Goal: Task Accomplishment & Management: Complete application form

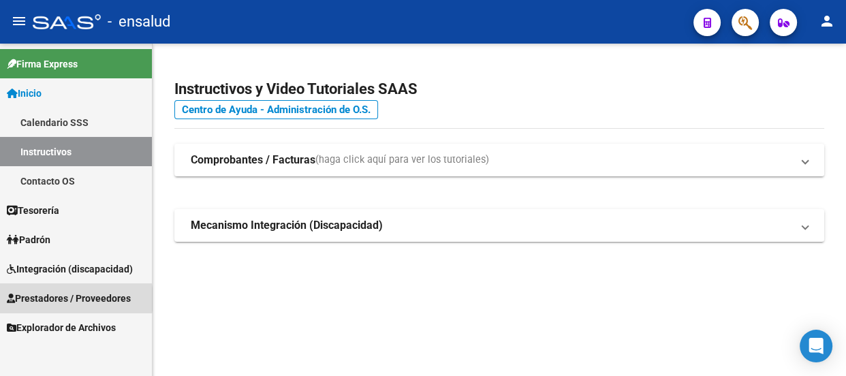
click at [57, 299] on span "Prestadores / Proveedores" at bounding box center [69, 298] width 124 height 15
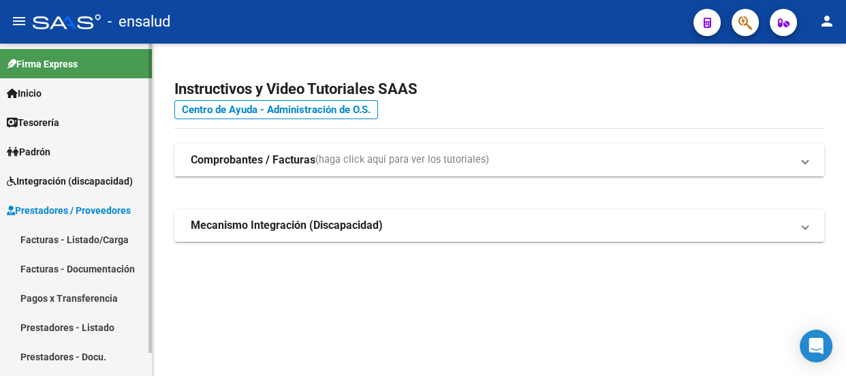
click at [91, 237] on link "Facturas - Listado/Carga" at bounding box center [76, 239] width 152 height 29
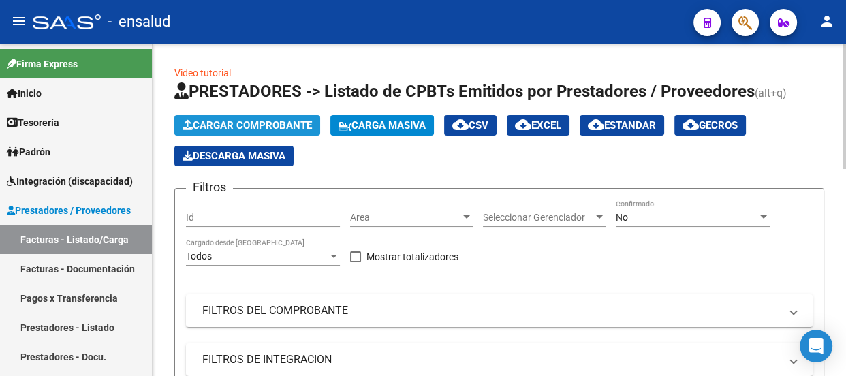
click at [265, 122] on span "Cargar Comprobante" at bounding box center [247, 125] width 129 height 12
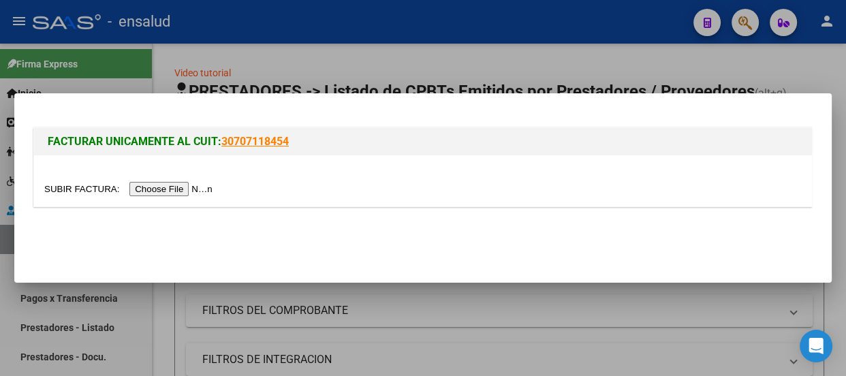
click at [180, 191] on input "file" at bounding box center [130, 189] width 172 height 14
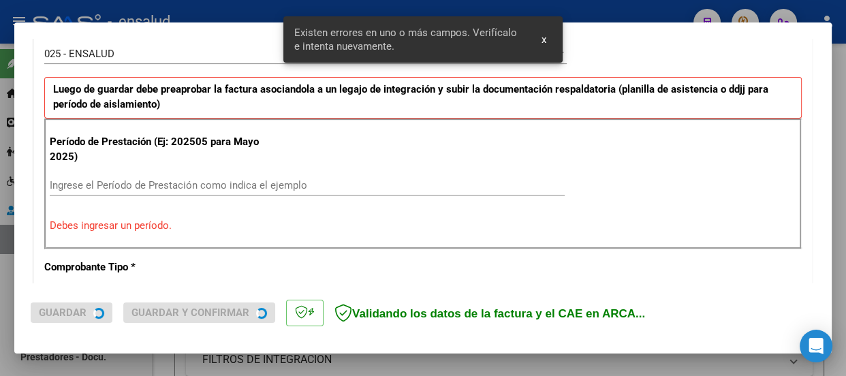
scroll to position [420, 0]
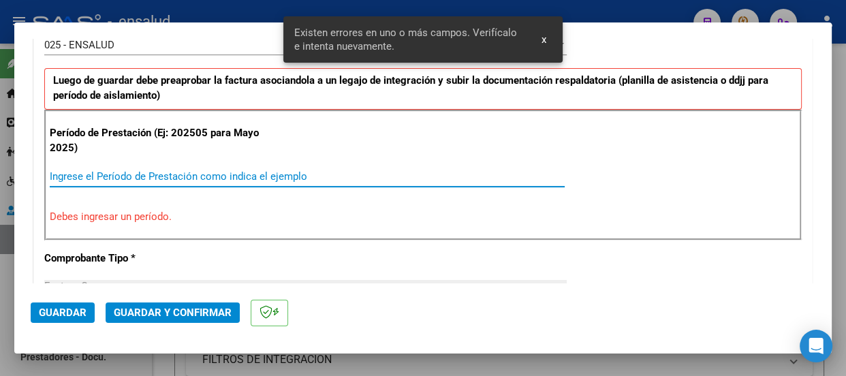
click at [70, 170] on input "Ingrese el Período de Prestación como indica el ejemplo" at bounding box center [307, 176] width 515 height 12
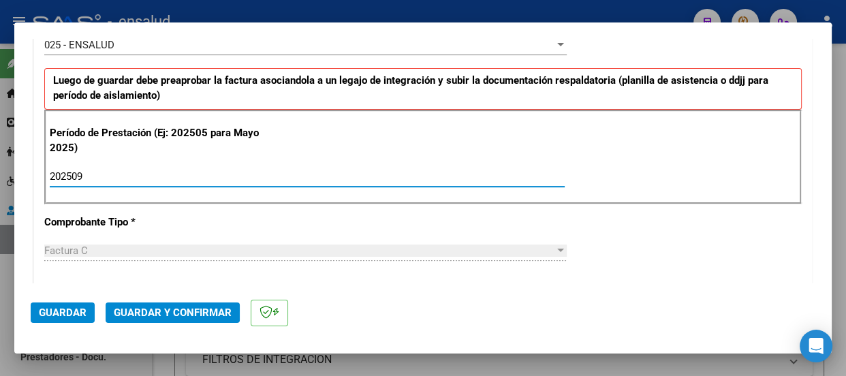
type input "202509"
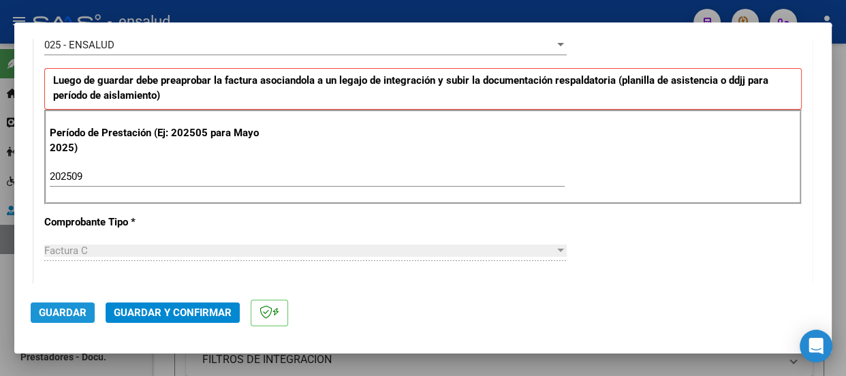
click at [72, 311] on span "Guardar" at bounding box center [63, 313] width 48 height 12
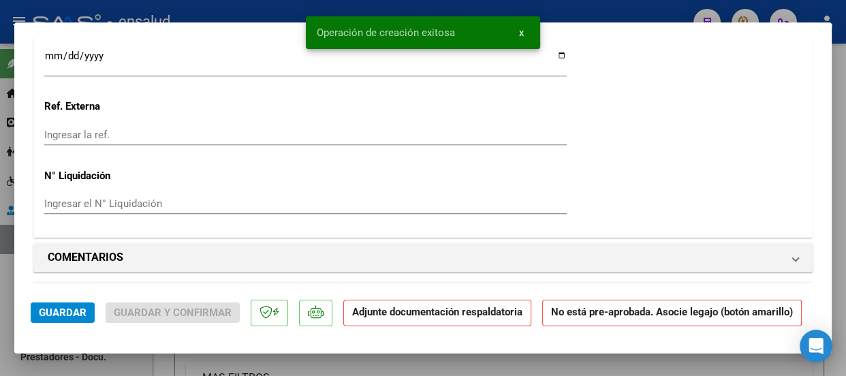
scroll to position [1239, 0]
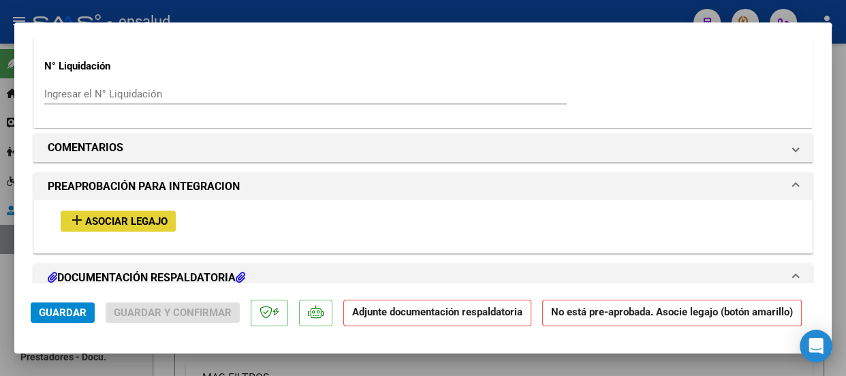
click at [146, 221] on span "Asociar Legajo" at bounding box center [126, 221] width 82 height 12
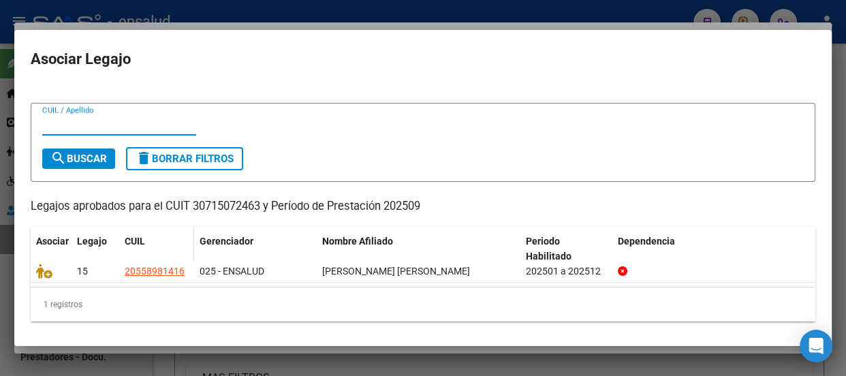
scroll to position [18, 0]
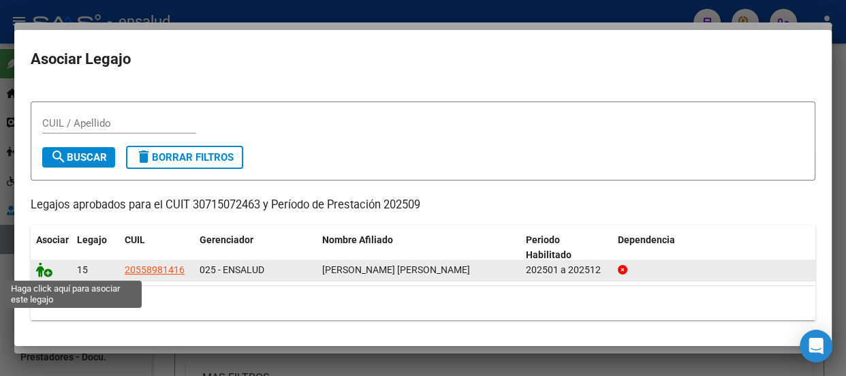
click at [46, 273] on icon at bounding box center [44, 269] width 16 height 15
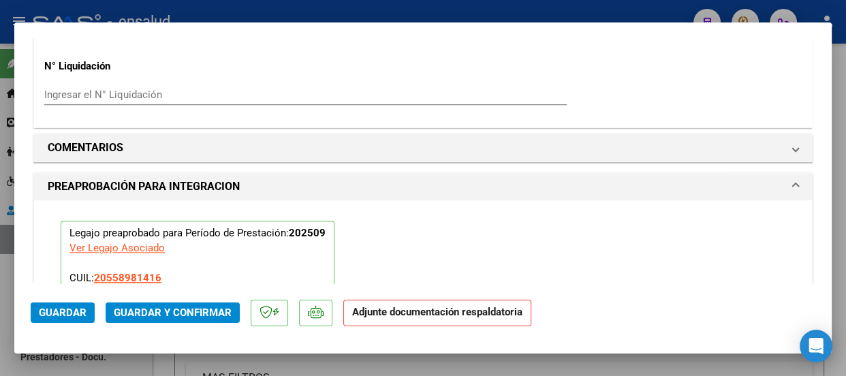
scroll to position [1522, 0]
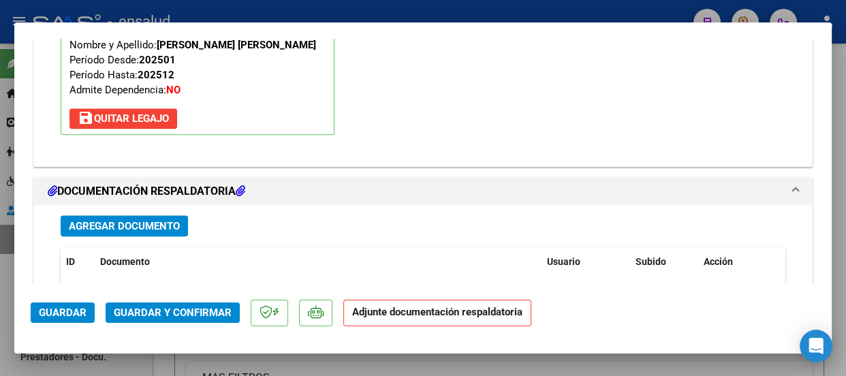
click at [132, 228] on span "Agregar Documento" at bounding box center [124, 226] width 111 height 12
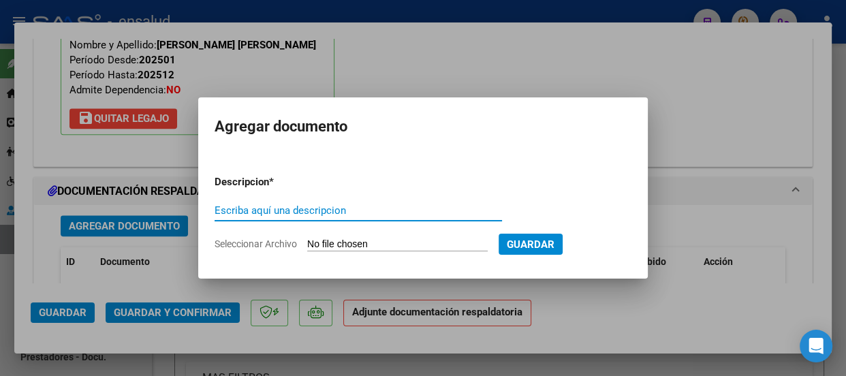
click at [232, 206] on input "Escriba aquí una descripcion" at bounding box center [359, 210] width 288 height 12
type input "PLANILLA ASISTENCIA"
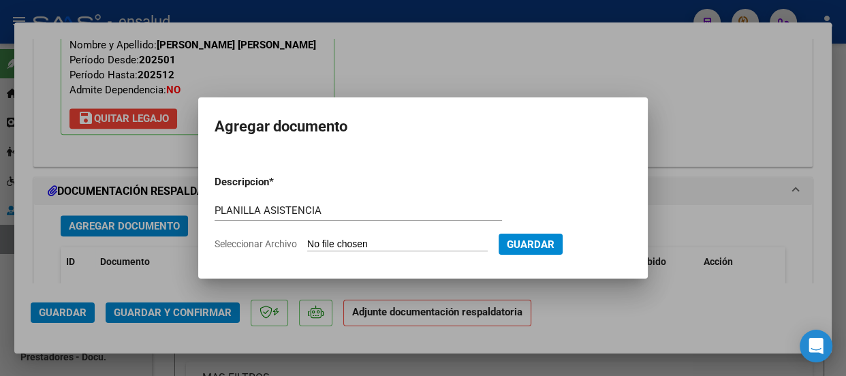
click at [390, 236] on form "Descripcion * PLANILLA ASISTENCIA Escriba aquí una descripcion Seleccionar Arch…" at bounding box center [423, 212] width 417 height 97
click at [404, 243] on input "Seleccionar Archivo" at bounding box center [397, 244] width 181 height 13
type input "C:\fakepath\[PERSON_NAME] [PERSON_NAME] FELIPE_202509_90_N_INTEGRA_2_30534-PA.p…"
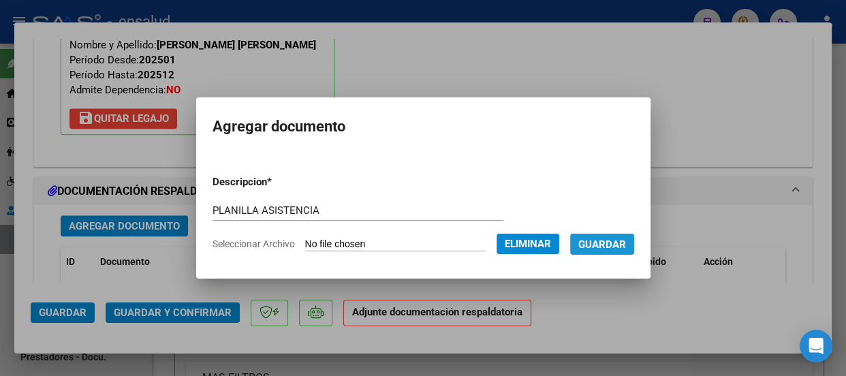
click at [619, 243] on span "Guardar" at bounding box center [602, 244] width 48 height 12
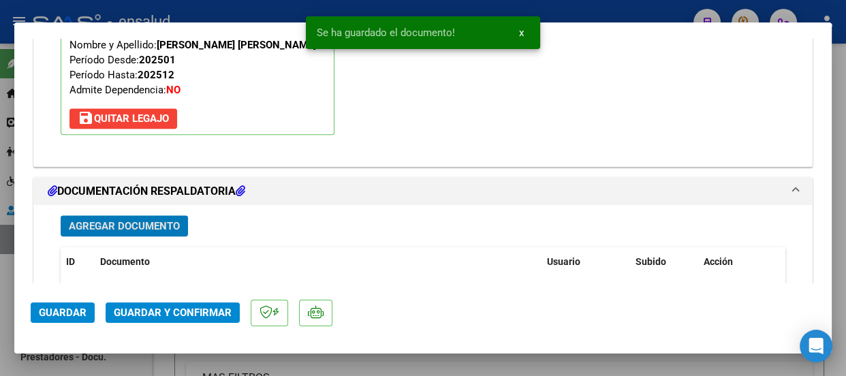
click at [205, 310] on span "Guardar y Confirmar" at bounding box center [173, 313] width 118 height 12
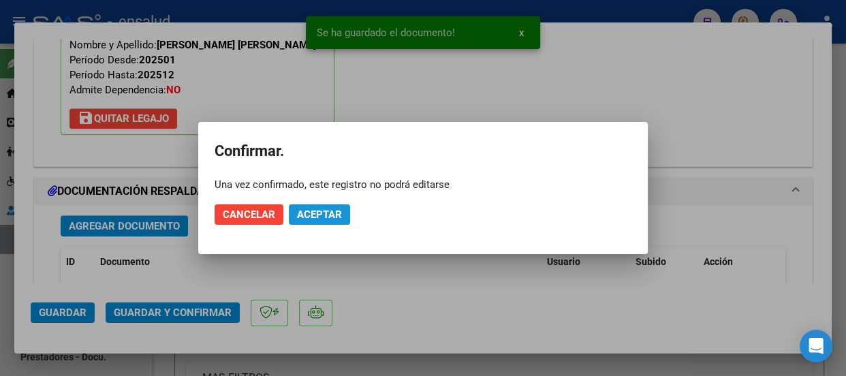
click at [318, 210] on span "Aceptar" at bounding box center [319, 215] width 45 height 12
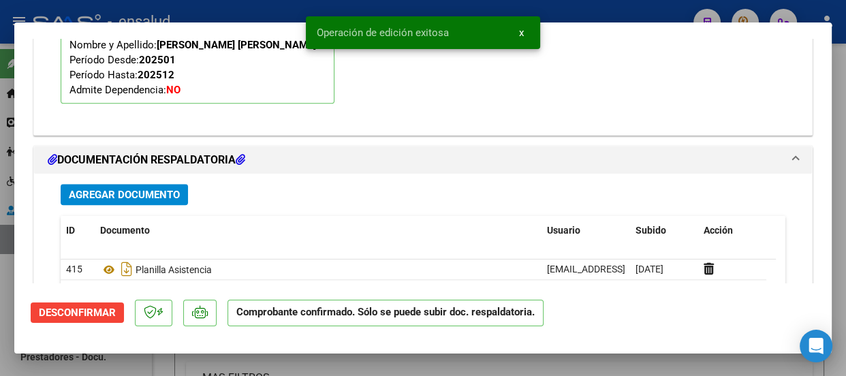
drag, startPoint x: 519, startPoint y: 30, endPoint x: 519, endPoint y: 18, distance: 11.6
click at [519, 29] on span "x" at bounding box center [521, 33] width 5 height 12
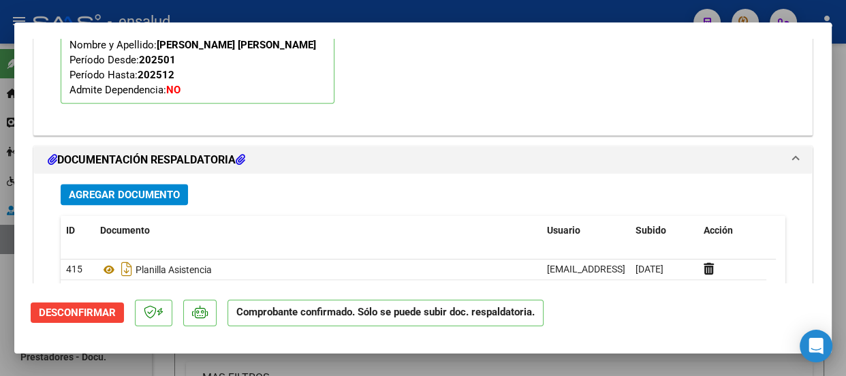
click at [519, 9] on div at bounding box center [423, 188] width 846 height 376
type input "$ 0,00"
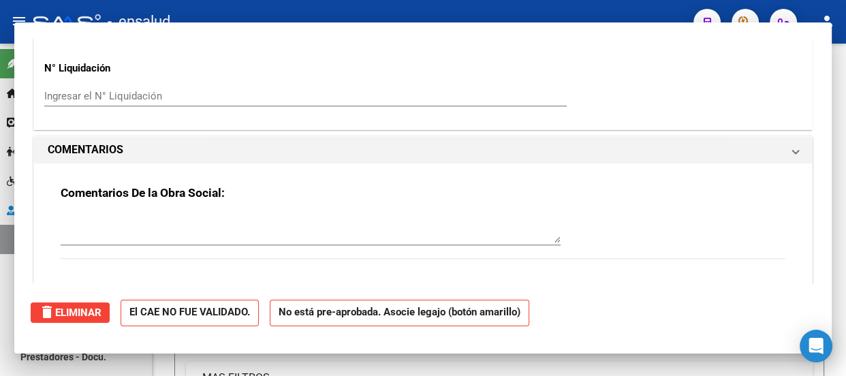
scroll to position [0, 0]
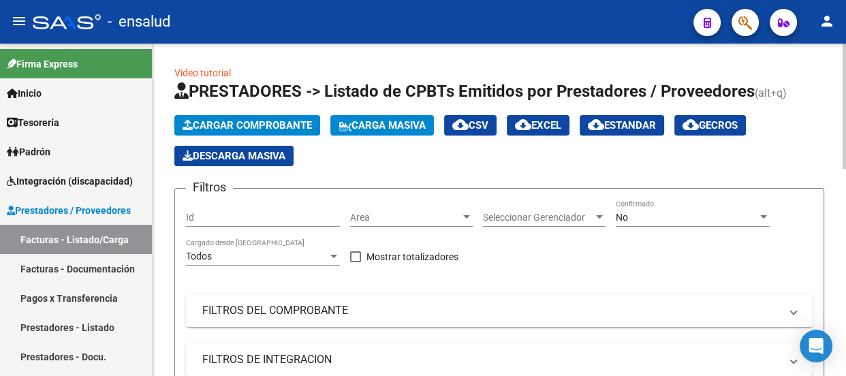
click at [239, 127] on span "Cargar Comprobante" at bounding box center [247, 125] width 129 height 12
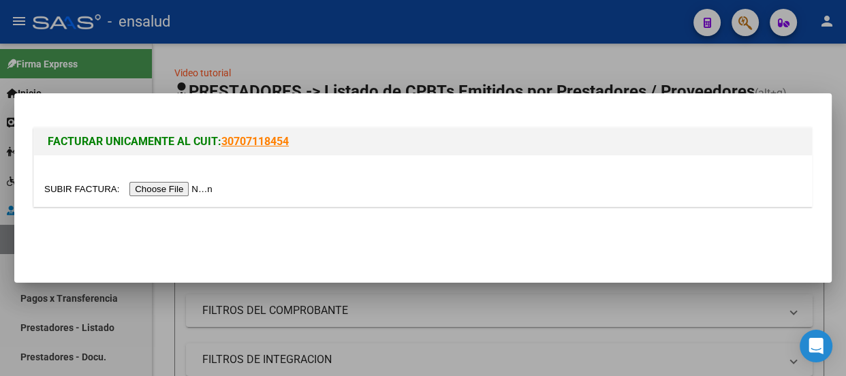
click at [206, 192] on input "file" at bounding box center [130, 189] width 172 height 14
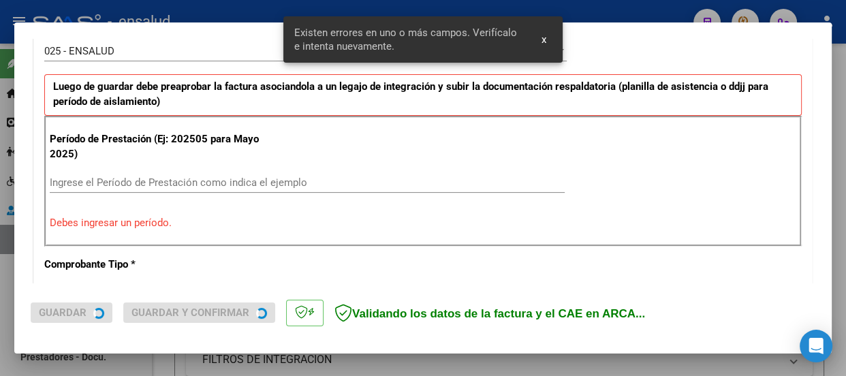
scroll to position [420, 0]
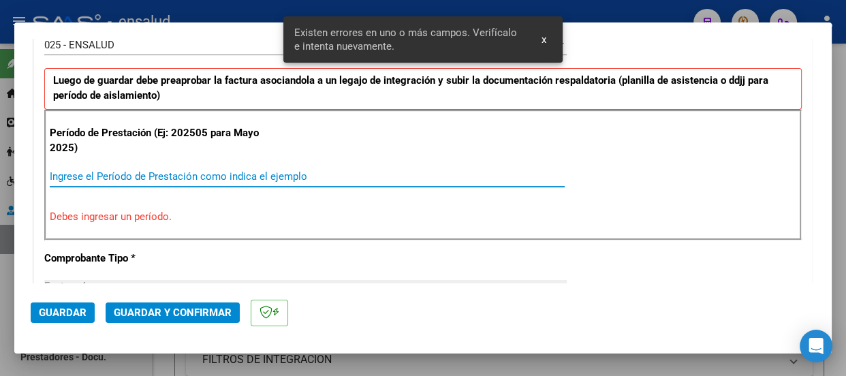
click at [87, 170] on input "Ingrese el Período de Prestación como indica el ejemplo" at bounding box center [307, 176] width 515 height 12
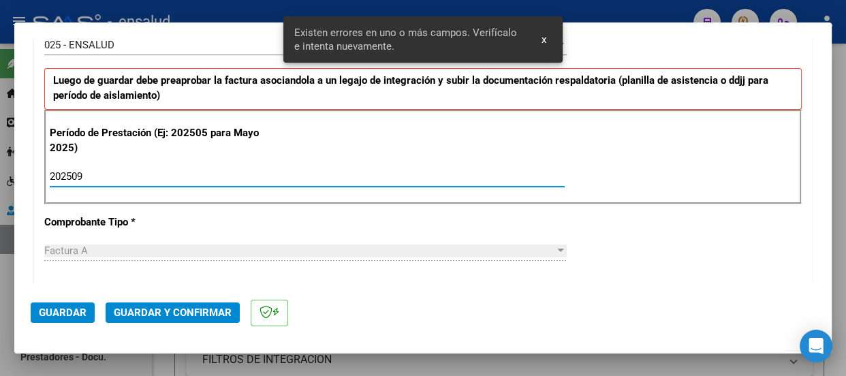
type input "202509"
click at [63, 313] on span "Guardar" at bounding box center [63, 313] width 48 height 12
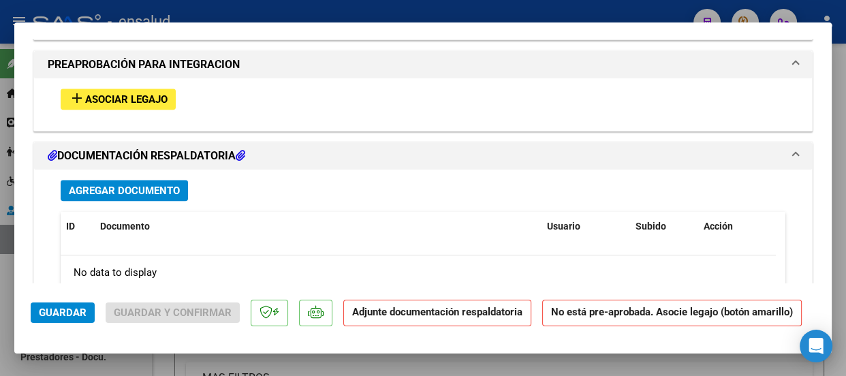
scroll to position [1363, 0]
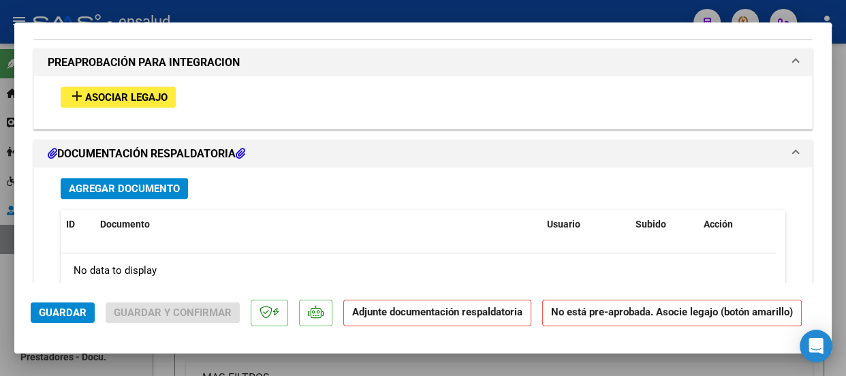
click at [147, 97] on span "Asociar Legajo" at bounding box center [126, 97] width 82 height 12
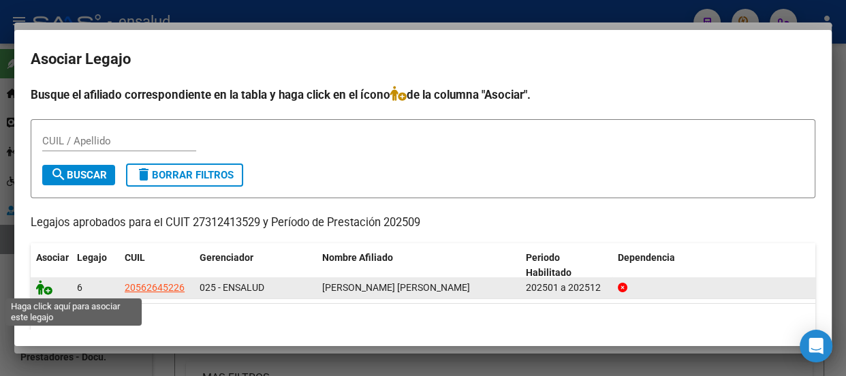
click at [47, 292] on icon at bounding box center [44, 287] width 16 height 15
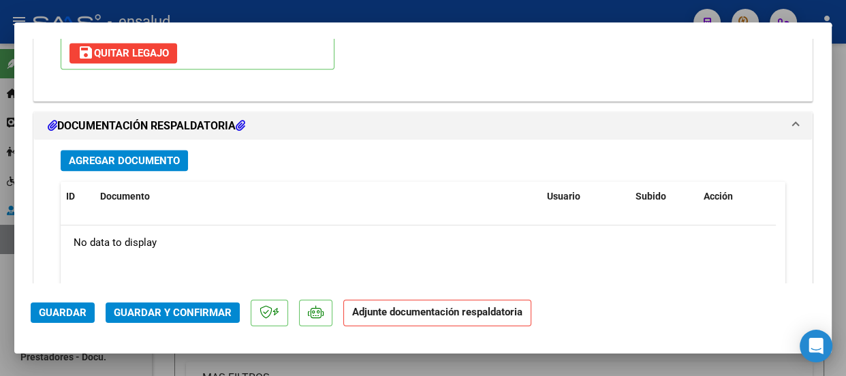
scroll to position [1646, 0]
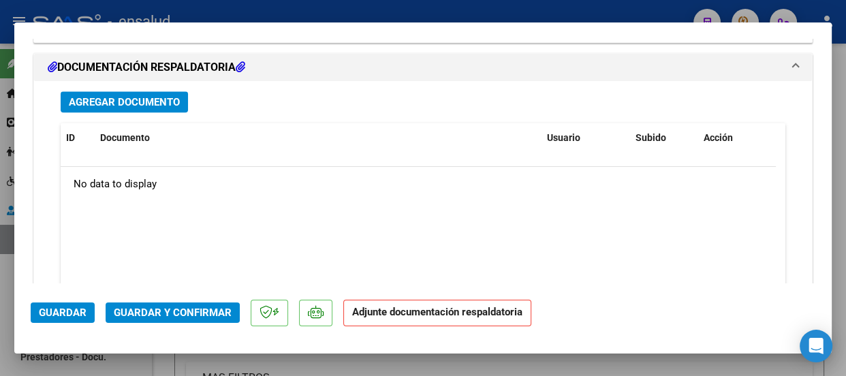
click at [138, 105] on span "Agregar Documento" at bounding box center [124, 102] width 111 height 12
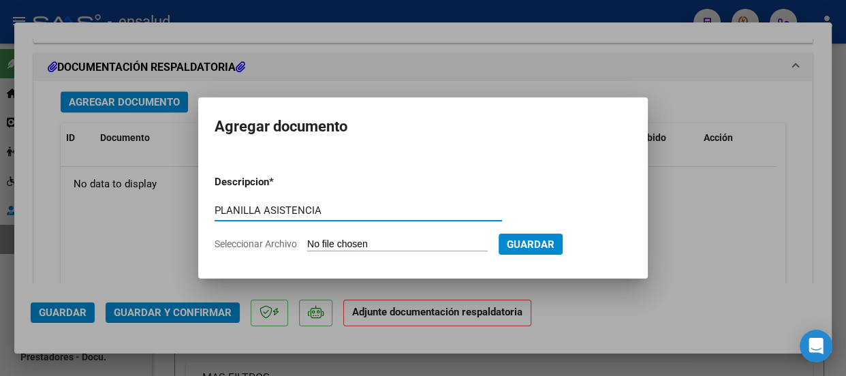
type input "PLANILLA ASISTENCIA"
click at [447, 245] on input "Seleccionar Archivo" at bounding box center [397, 244] width 181 height 13
type input "C:\fakepath\[PERSON_NAME] AIRAM_202509_90_N_BARREIRO DEBORA_5-130-PA.pdf"
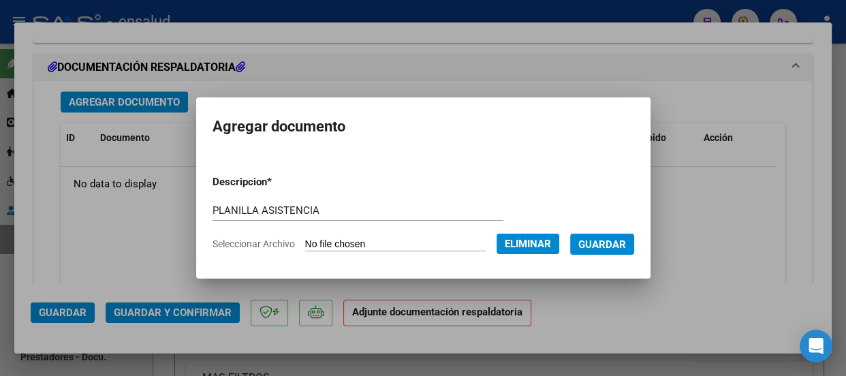
drag, startPoint x: 616, startPoint y: 245, endPoint x: 592, endPoint y: 245, distance: 23.8
click at [615, 245] on span "Guardar" at bounding box center [602, 244] width 48 height 12
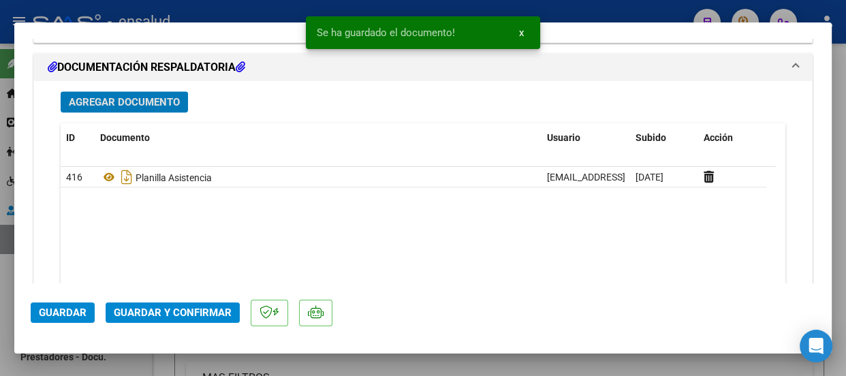
click at [160, 313] on span "Guardar y Confirmar" at bounding box center [173, 313] width 118 height 12
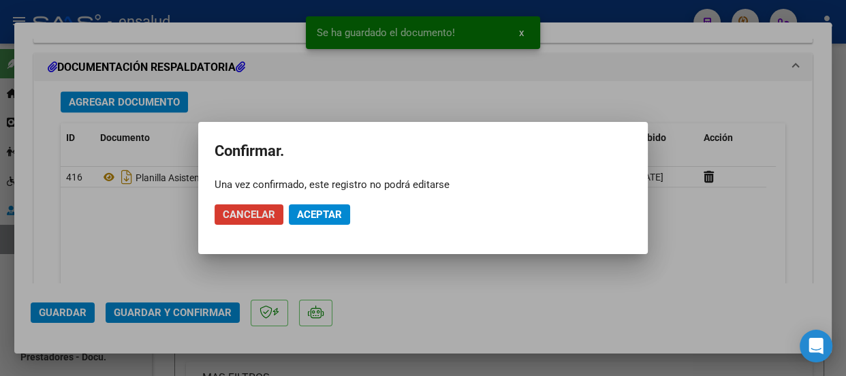
drag, startPoint x: 308, startPoint y: 215, endPoint x: 357, endPoint y: 125, distance: 102.5
click at [311, 211] on span "Aceptar" at bounding box center [319, 215] width 45 height 12
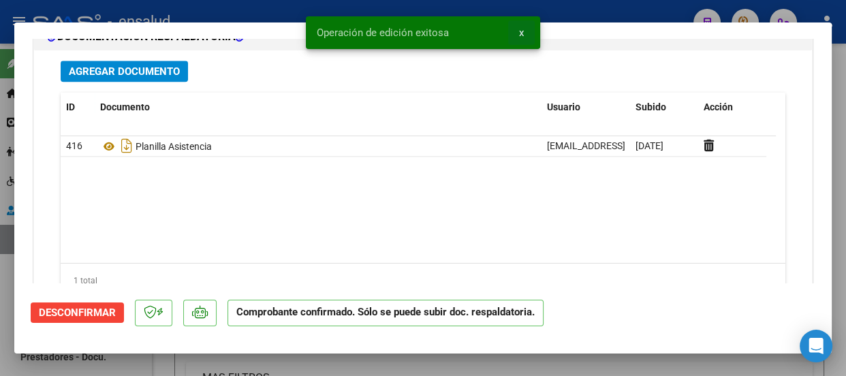
click at [519, 29] on span "x" at bounding box center [521, 33] width 5 height 12
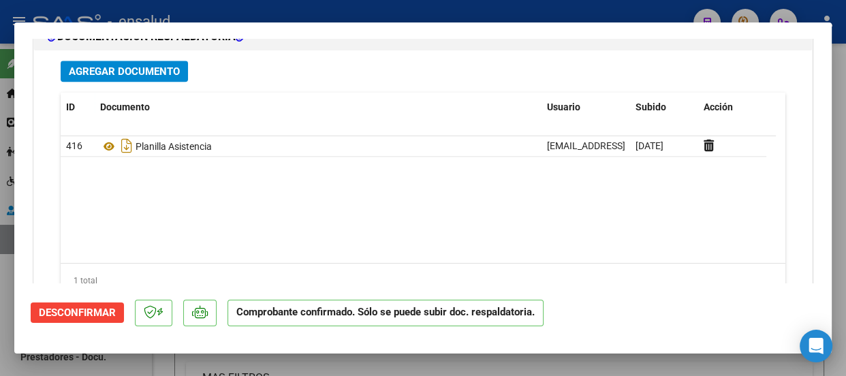
click at [520, 14] on div at bounding box center [423, 188] width 846 height 376
type input "$ 0,00"
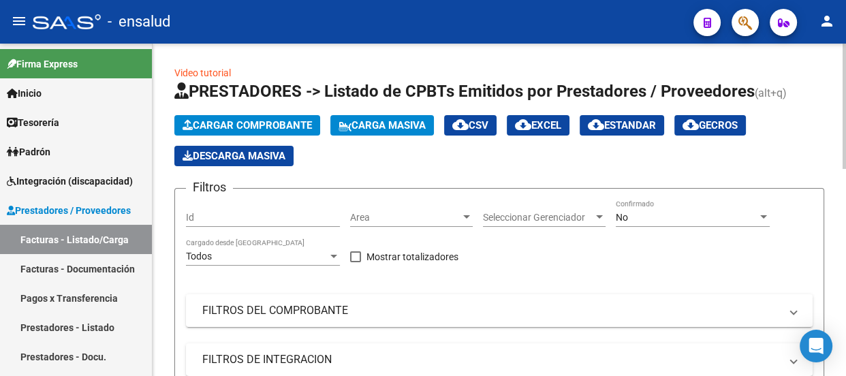
click at [291, 129] on span "Cargar Comprobante" at bounding box center [247, 125] width 129 height 12
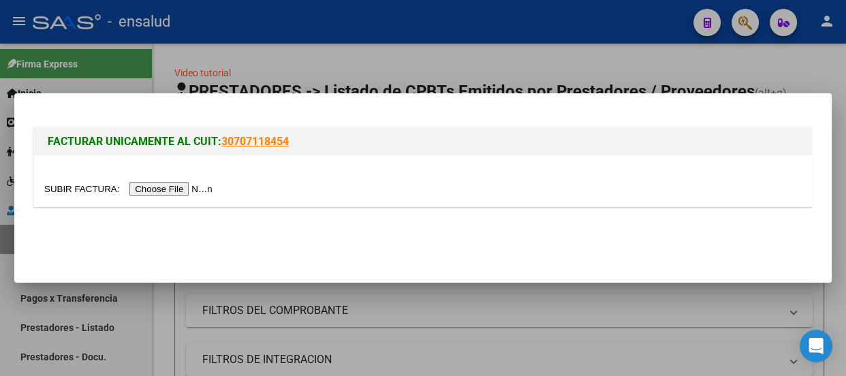
click at [196, 190] on input "file" at bounding box center [130, 189] width 172 height 14
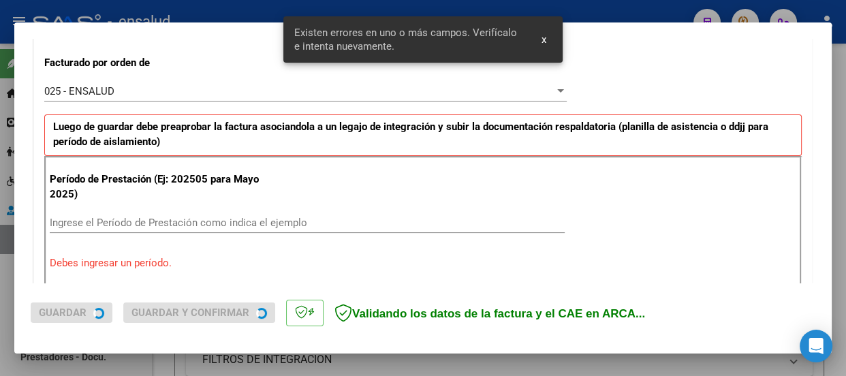
scroll to position [420, 0]
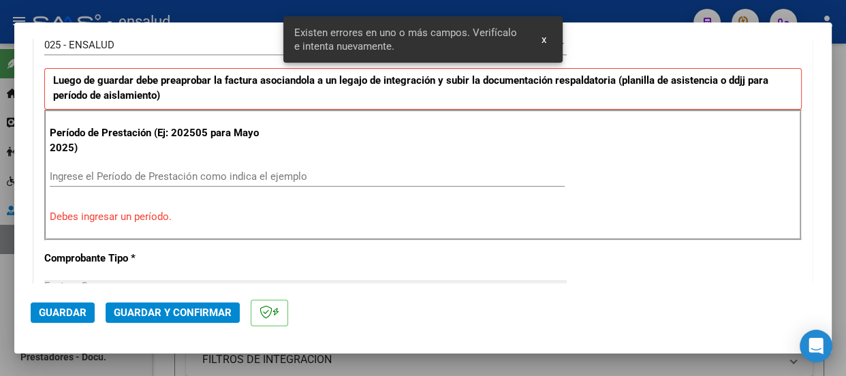
click at [94, 172] on input "Ingrese el Período de Prestación como indica el ejemplo" at bounding box center [307, 176] width 515 height 12
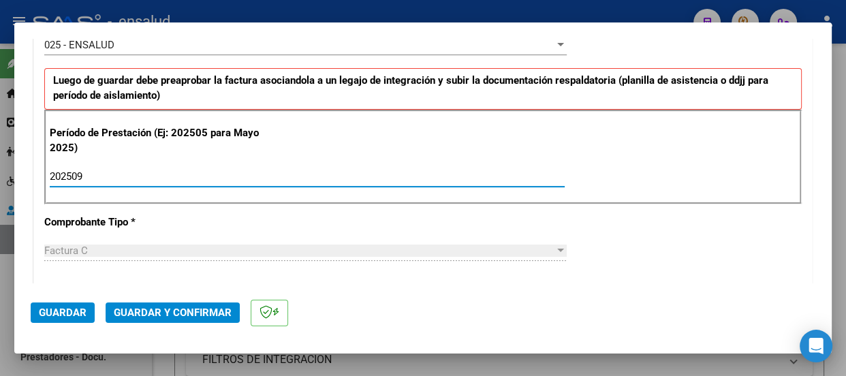
type input "202509"
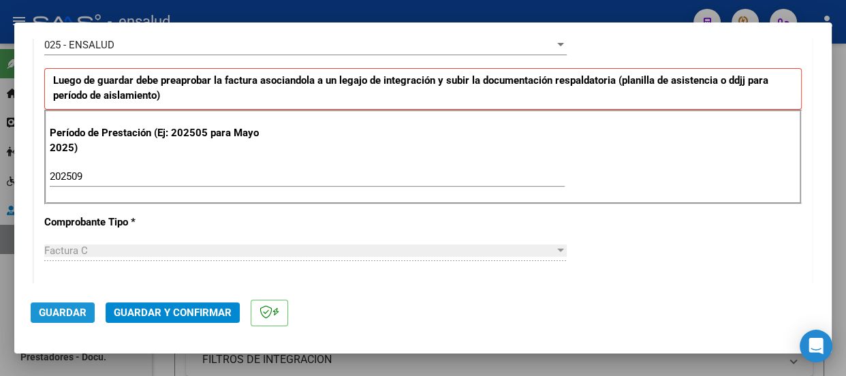
click at [70, 315] on span "Guardar" at bounding box center [63, 313] width 48 height 12
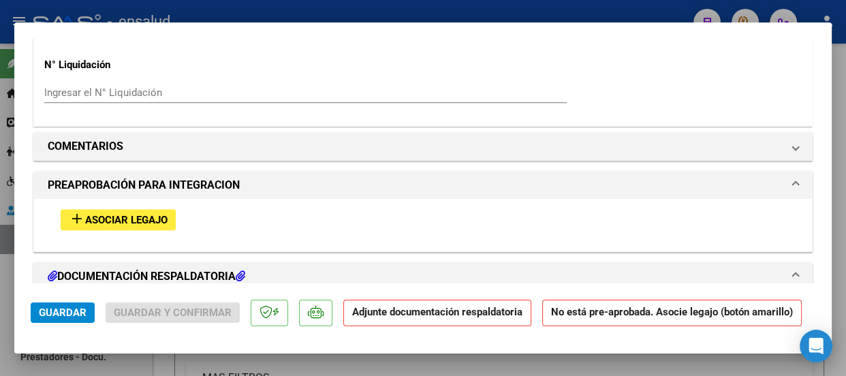
scroll to position [1363, 0]
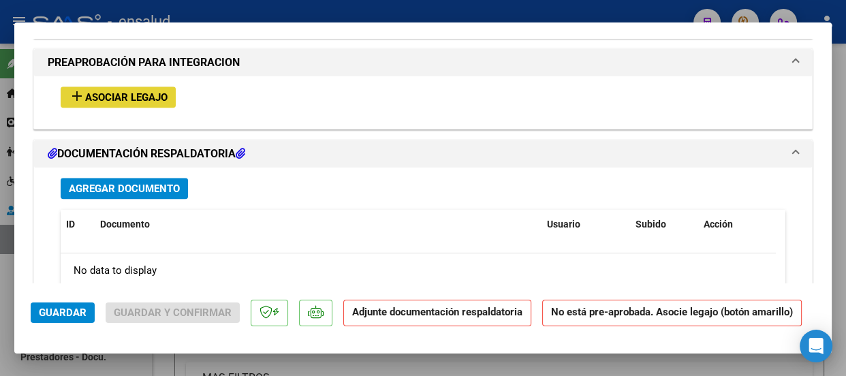
click at [129, 95] on span "Asociar Legajo" at bounding box center [126, 97] width 82 height 12
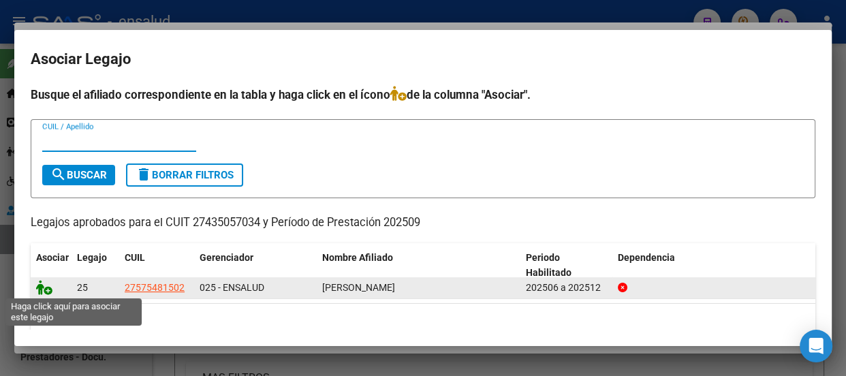
click at [48, 292] on icon at bounding box center [44, 287] width 16 height 15
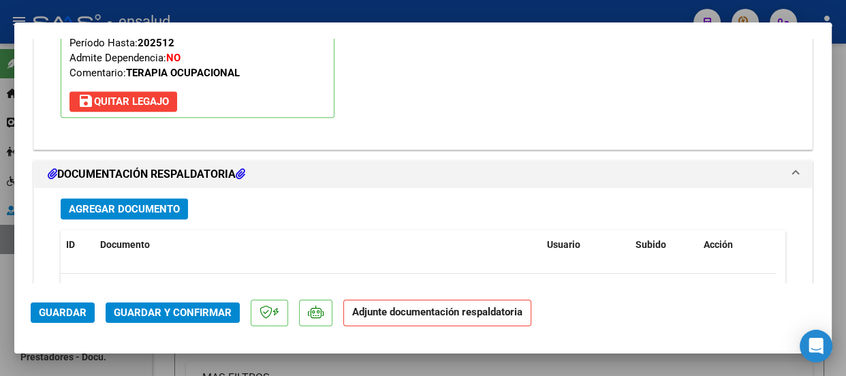
scroll to position [1584, 0]
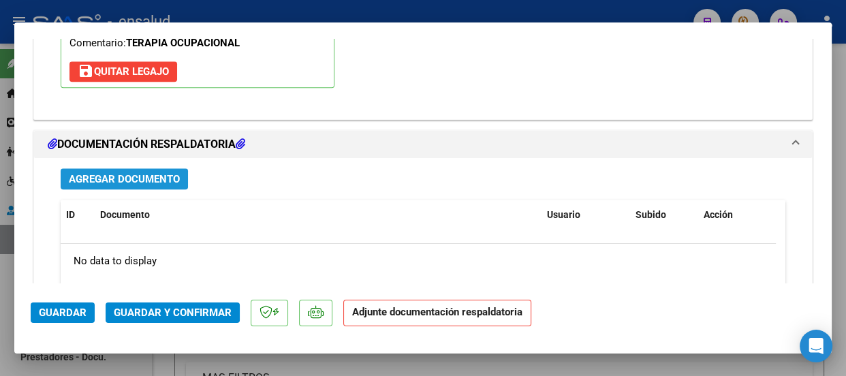
click at [121, 176] on span "Agregar Documento" at bounding box center [124, 179] width 111 height 12
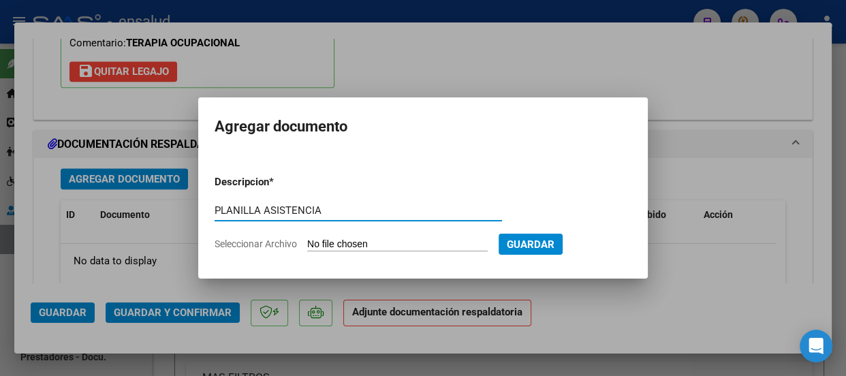
type input "PLANILLA ASISTENCIA"
click at [423, 236] on form "Descripcion * PLANILLA ASISTENCIA Escriba aquí una descripcion Seleccionar Arch…" at bounding box center [423, 212] width 417 height 97
click at [377, 243] on input "Seleccionar Archivo" at bounding box center [397, 244] width 181 height 13
type input "C:\fakepath\MINA HELENA_202509_90_N_CABAÑA GUADALUPE_1-367-[GEOGRAPHIC_DATA]pdf"
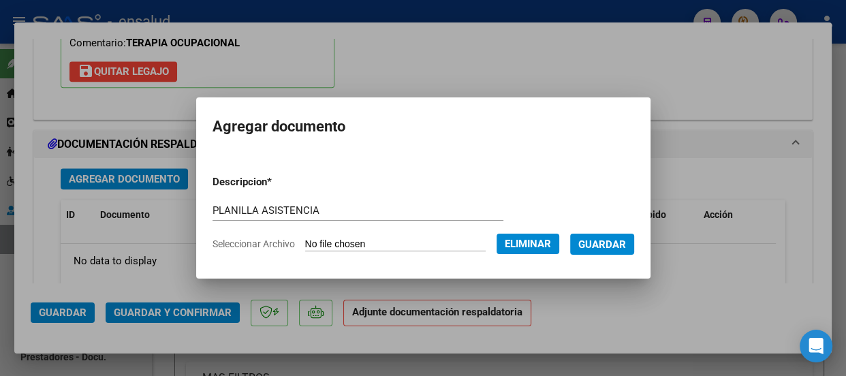
click at [611, 243] on span "Guardar" at bounding box center [602, 244] width 48 height 12
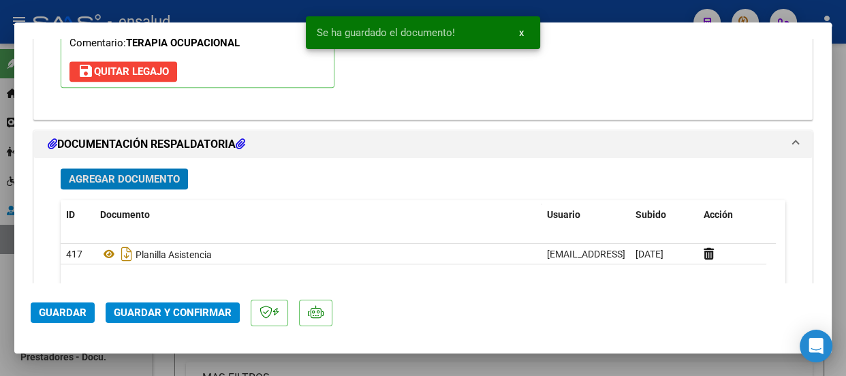
click at [195, 311] on span "Guardar y Confirmar" at bounding box center [173, 313] width 118 height 12
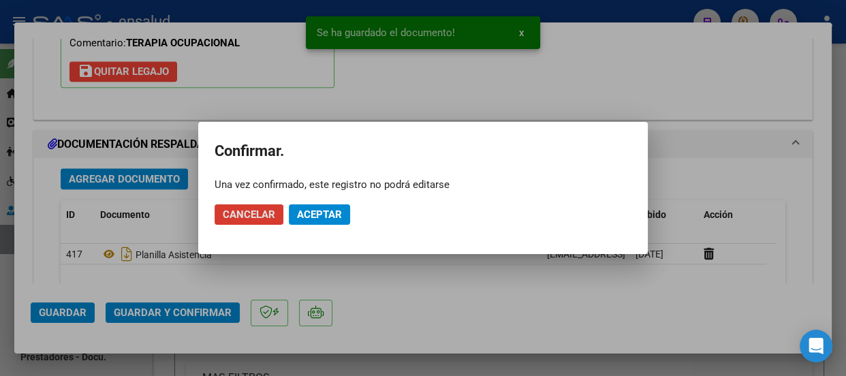
click at [329, 213] on span "Aceptar" at bounding box center [319, 215] width 45 height 12
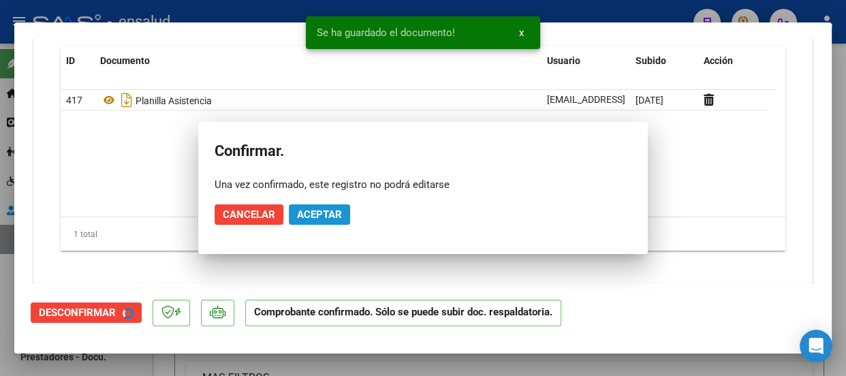
scroll to position [1461, 0]
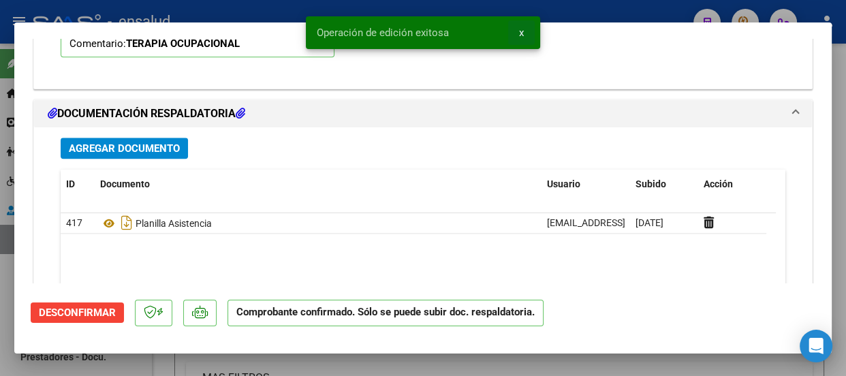
click at [522, 33] on span "x" at bounding box center [521, 33] width 5 height 12
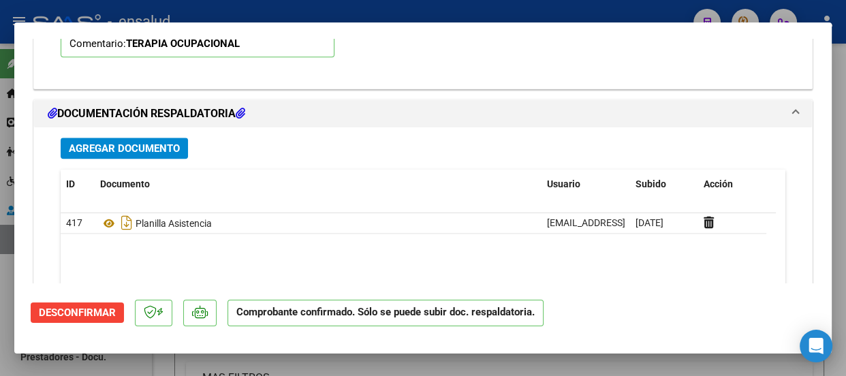
click at [476, 14] on div at bounding box center [423, 188] width 846 height 376
type input "$ 0,00"
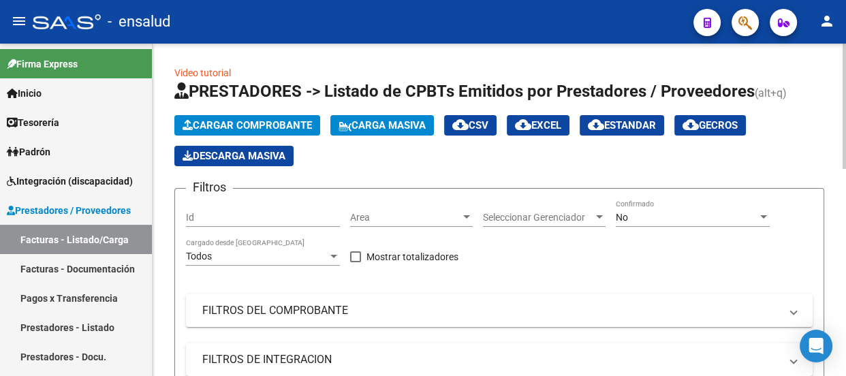
click at [267, 122] on span "Cargar Comprobante" at bounding box center [247, 125] width 129 height 12
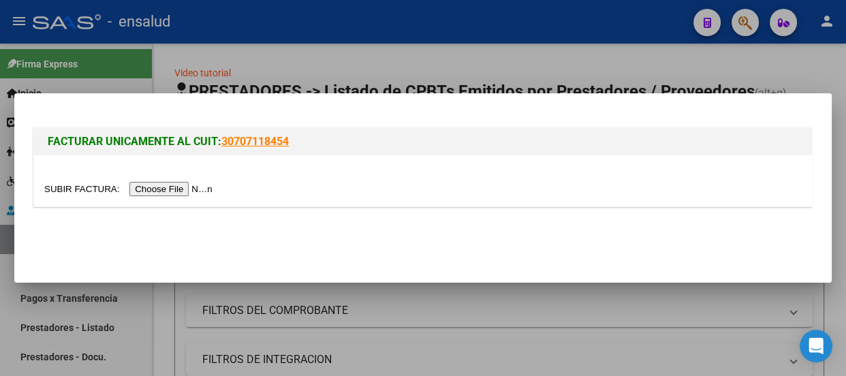
click at [176, 187] on input "file" at bounding box center [130, 189] width 172 height 14
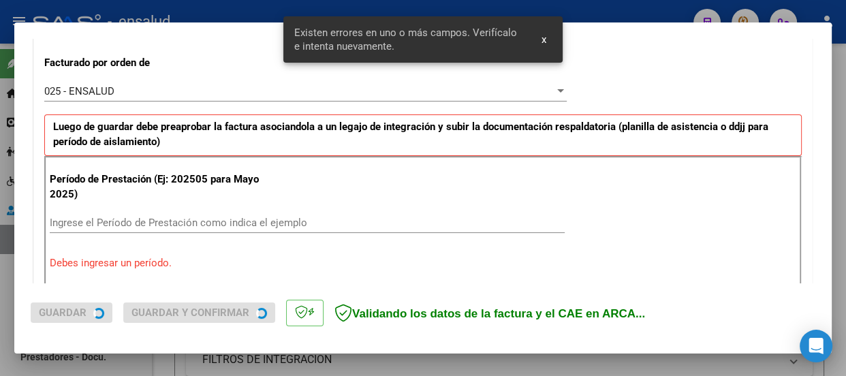
scroll to position [420, 0]
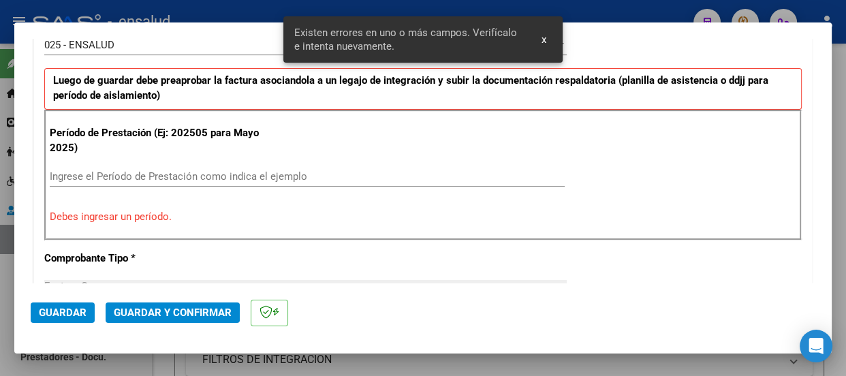
click at [61, 174] on input "Ingrese el Período de Prestación como indica el ejemplo" at bounding box center [307, 176] width 515 height 12
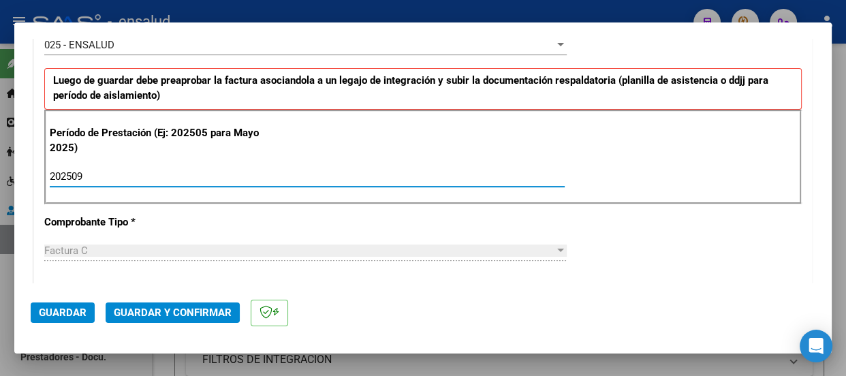
type input "202509"
click at [62, 307] on span "Guardar" at bounding box center [63, 313] width 48 height 12
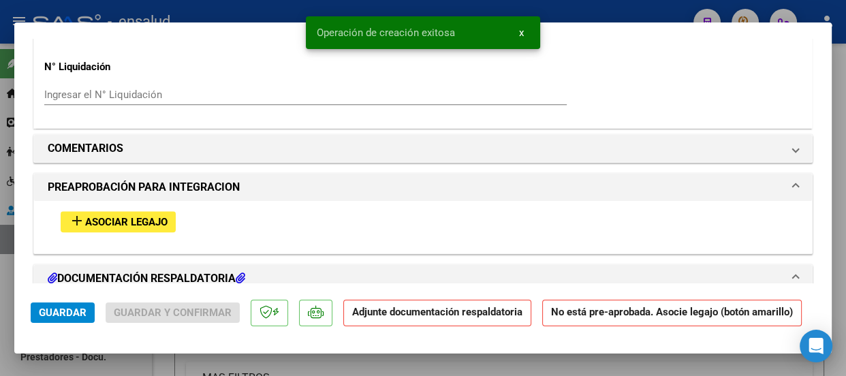
scroll to position [1239, 0]
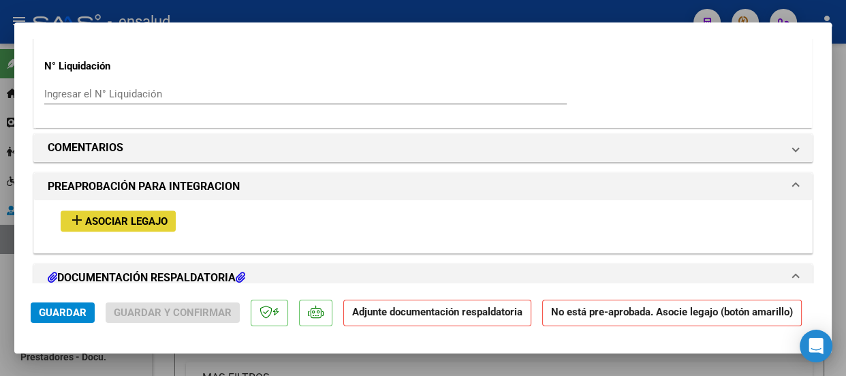
click at [121, 220] on span "Asociar Legajo" at bounding box center [126, 221] width 82 height 12
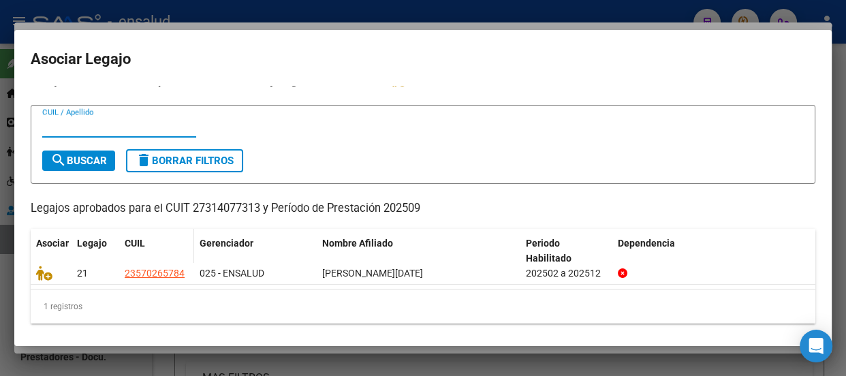
scroll to position [18, 0]
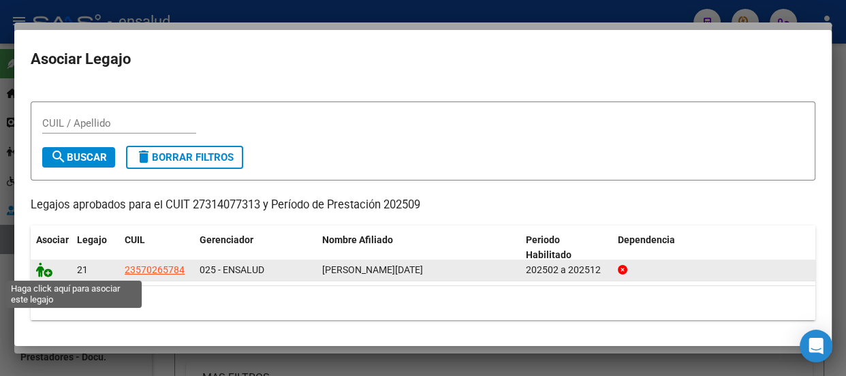
click at [48, 275] on icon at bounding box center [44, 269] width 16 height 15
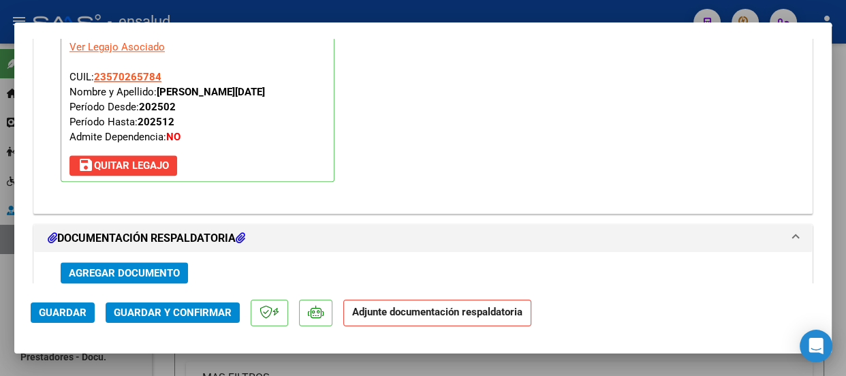
scroll to position [1522, 0]
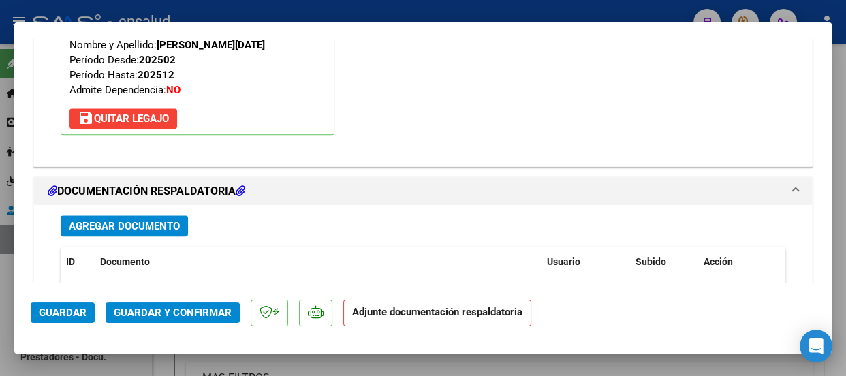
click at [123, 228] on span "Agregar Documento" at bounding box center [124, 226] width 111 height 12
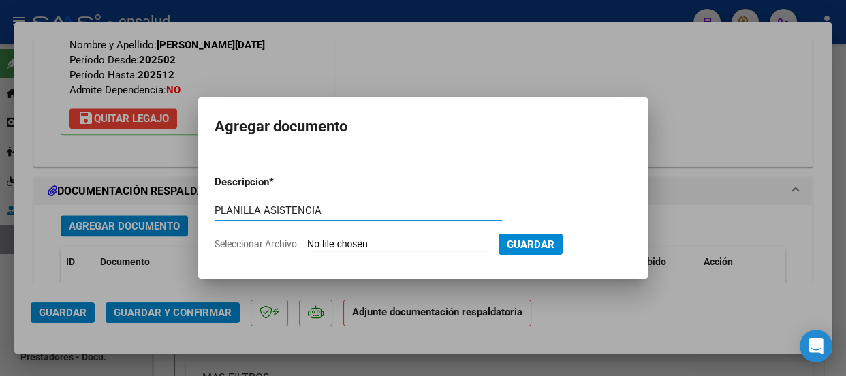
type input "PLANILLA ASISTENCIA"
click at [433, 243] on input "Seleccionar Archivo" at bounding box center [397, 244] width 181 height 13
type input "C:\fakepath\[PERSON_NAME] ISABELLA_202509_91_N_PORTELA MARIA_2-1350--[GEOGRAPHI…"
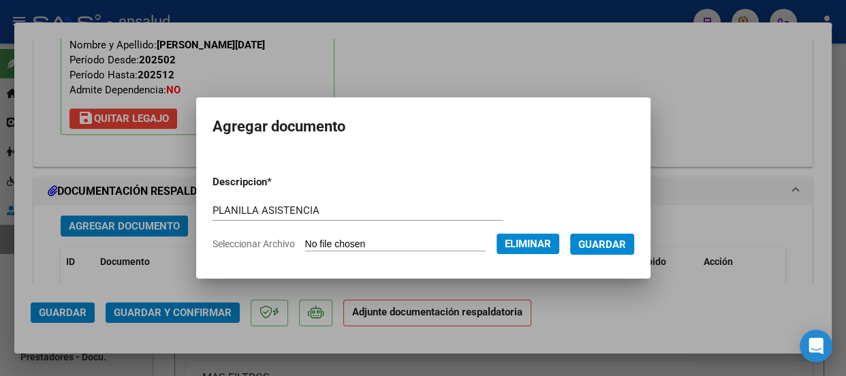
click at [611, 239] on span "Guardar" at bounding box center [602, 244] width 48 height 12
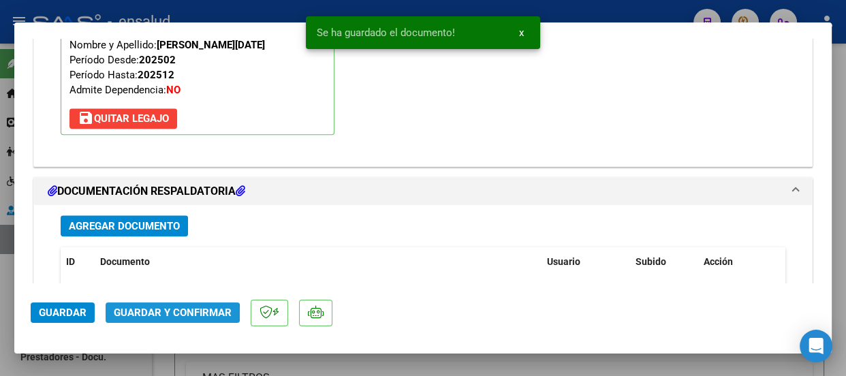
click at [156, 315] on span "Guardar y Confirmar" at bounding box center [173, 313] width 118 height 12
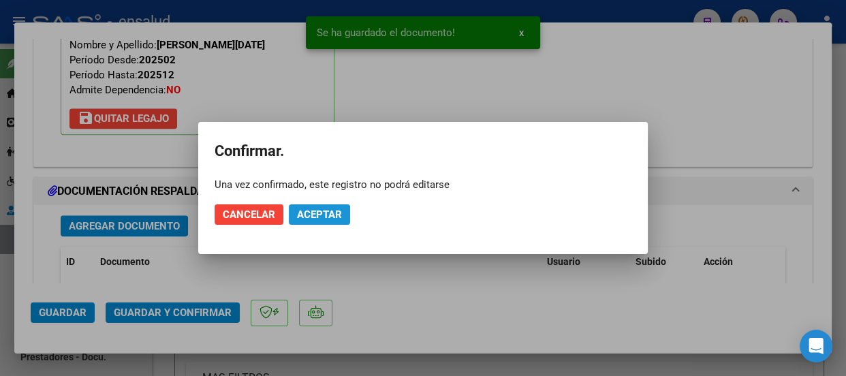
click at [324, 209] on span "Aceptar" at bounding box center [319, 215] width 45 height 12
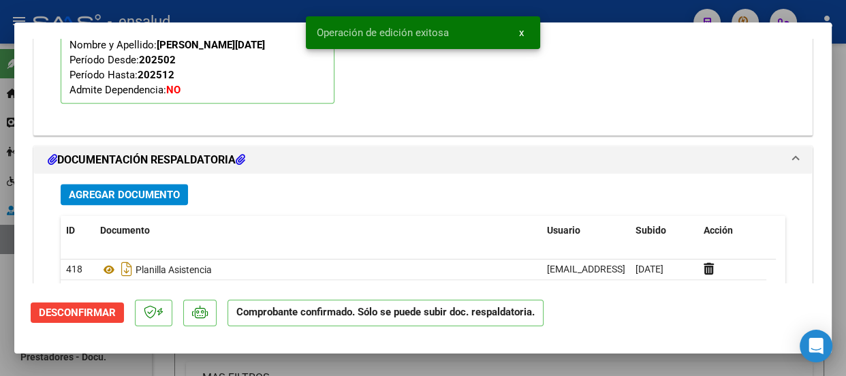
click at [519, 29] on span "x" at bounding box center [521, 33] width 5 height 12
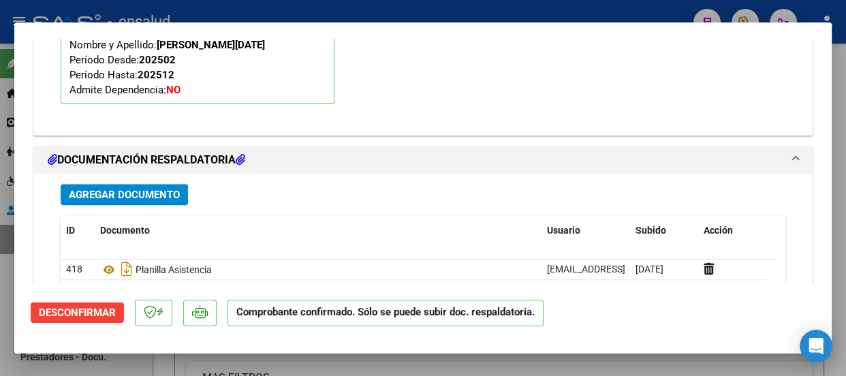
click at [509, 14] on div at bounding box center [423, 188] width 846 height 376
type input "$ 0,00"
